Goal: Task Accomplishment & Management: Use online tool/utility

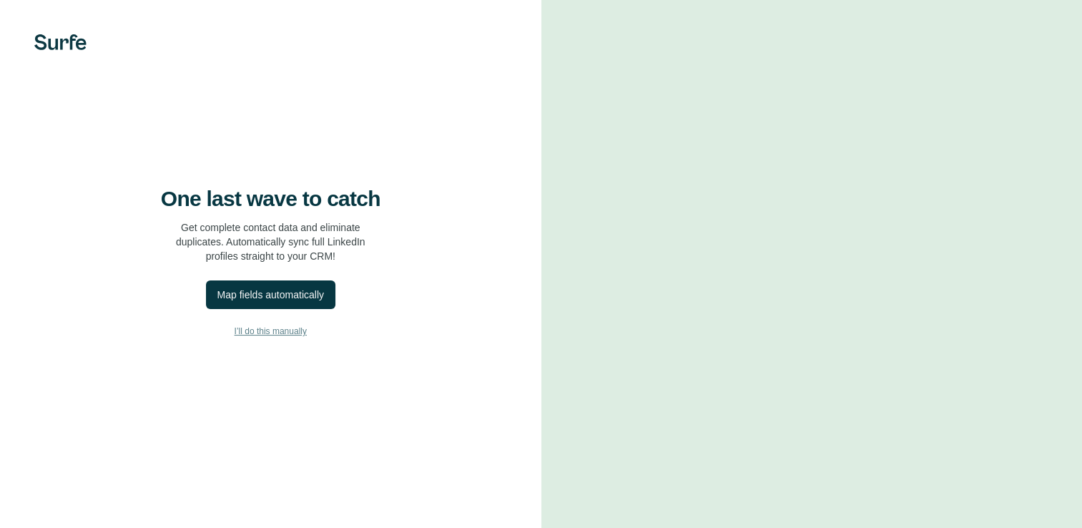
click at [267, 337] on span "I’ll do this manually" at bounding box center [270, 331] width 72 height 13
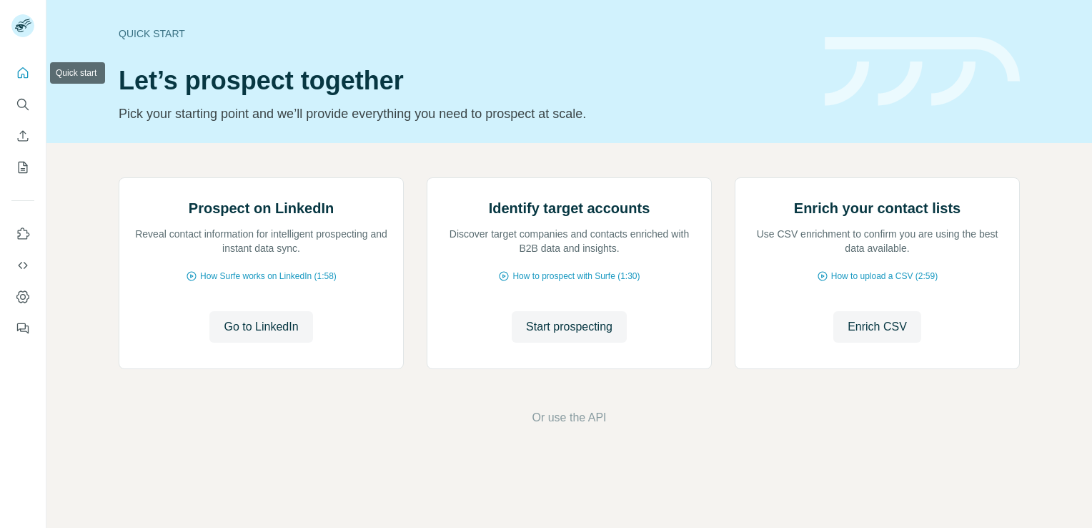
click at [26, 74] on icon "Quick start" at bounding box center [23, 73] width 14 height 14
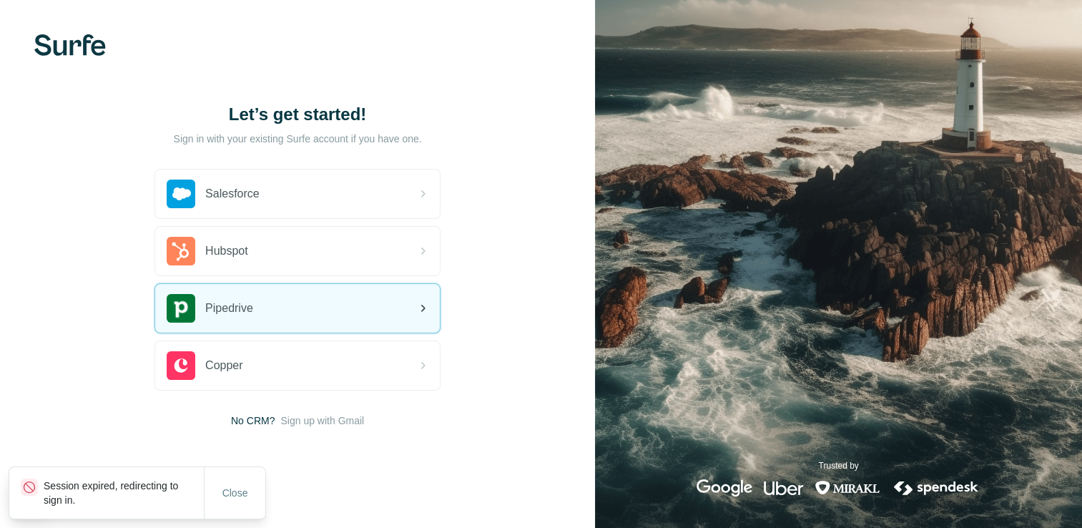
click at [270, 309] on div "Pipedrive" at bounding box center [297, 308] width 285 height 49
click at [286, 303] on div "Pipedrive" at bounding box center [297, 308] width 285 height 49
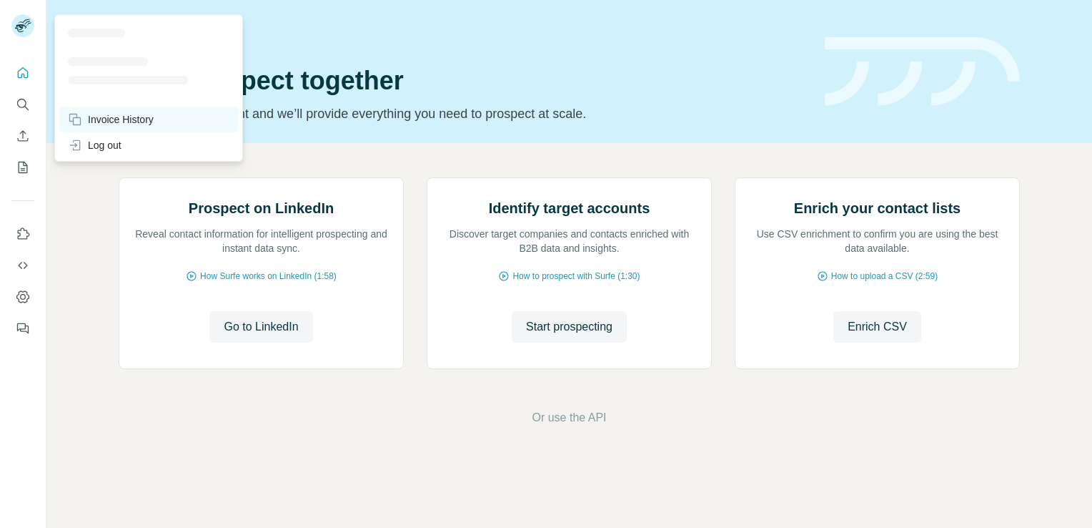
click at [99, 119] on div "Invoice History" at bounding box center [111, 119] width 86 height 14
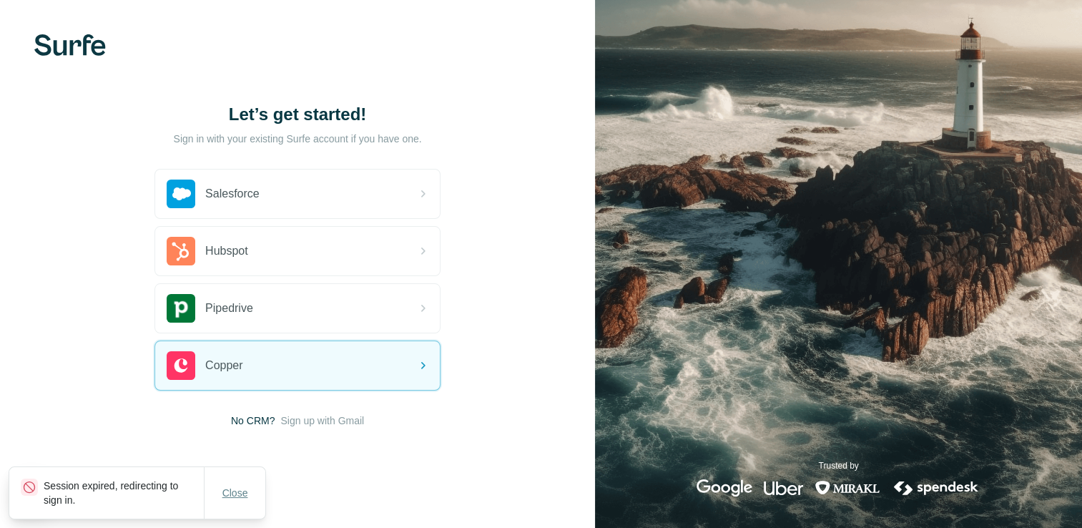
click at [232, 495] on span "Close" at bounding box center [235, 492] width 26 height 14
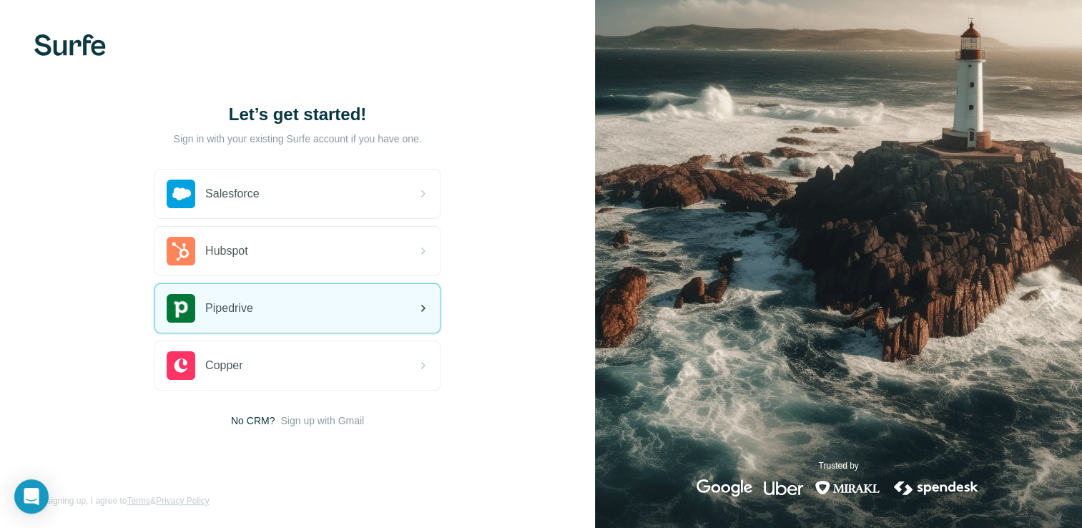
click at [237, 317] on div "Pipedrive" at bounding box center [210, 308] width 86 height 29
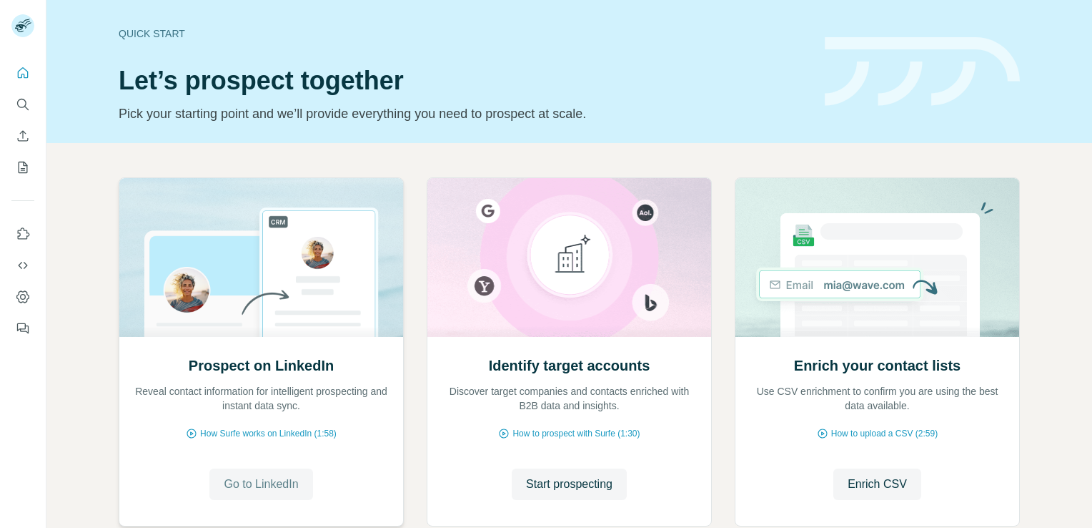
click at [237, 482] on span "Go to LinkedIn" at bounding box center [261, 483] width 74 height 17
